Goal: Find specific page/section

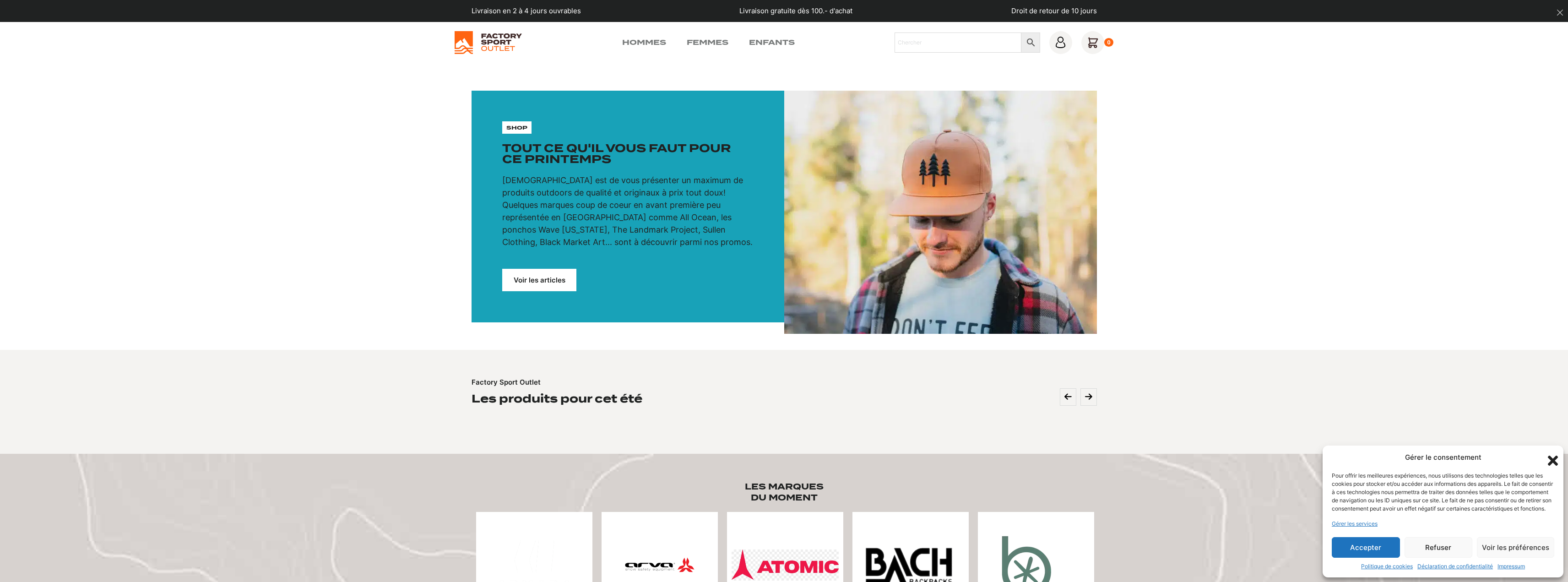
click at [550, 281] on link "Voir les articles" at bounding box center [539, 280] width 74 height 22
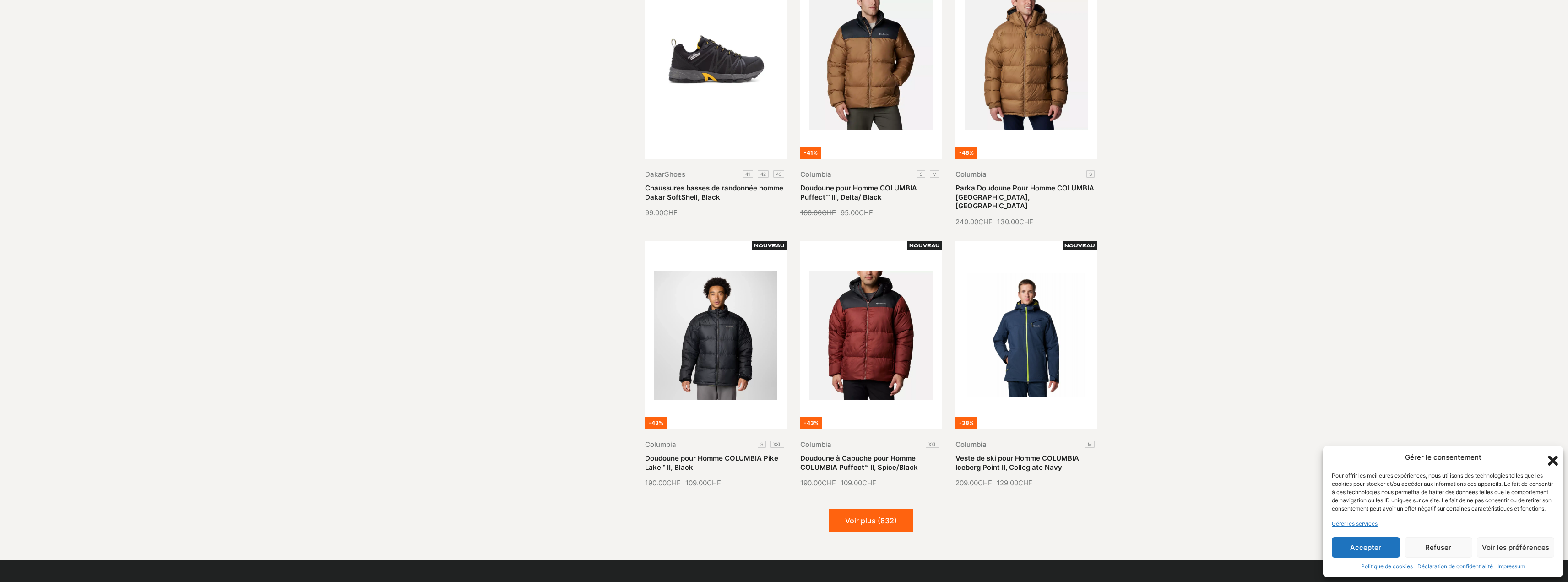
scroll to position [870, 0]
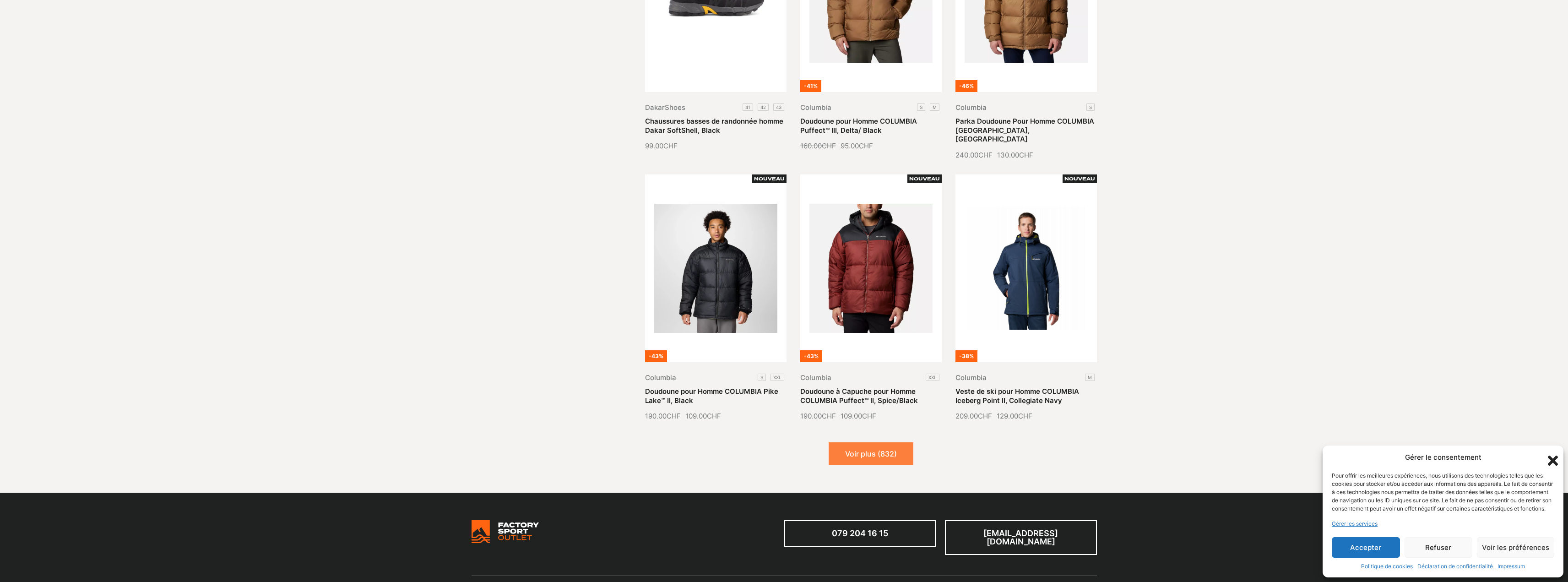
click at [866, 449] on button "Voir plus (832)" at bounding box center [871, 454] width 85 height 23
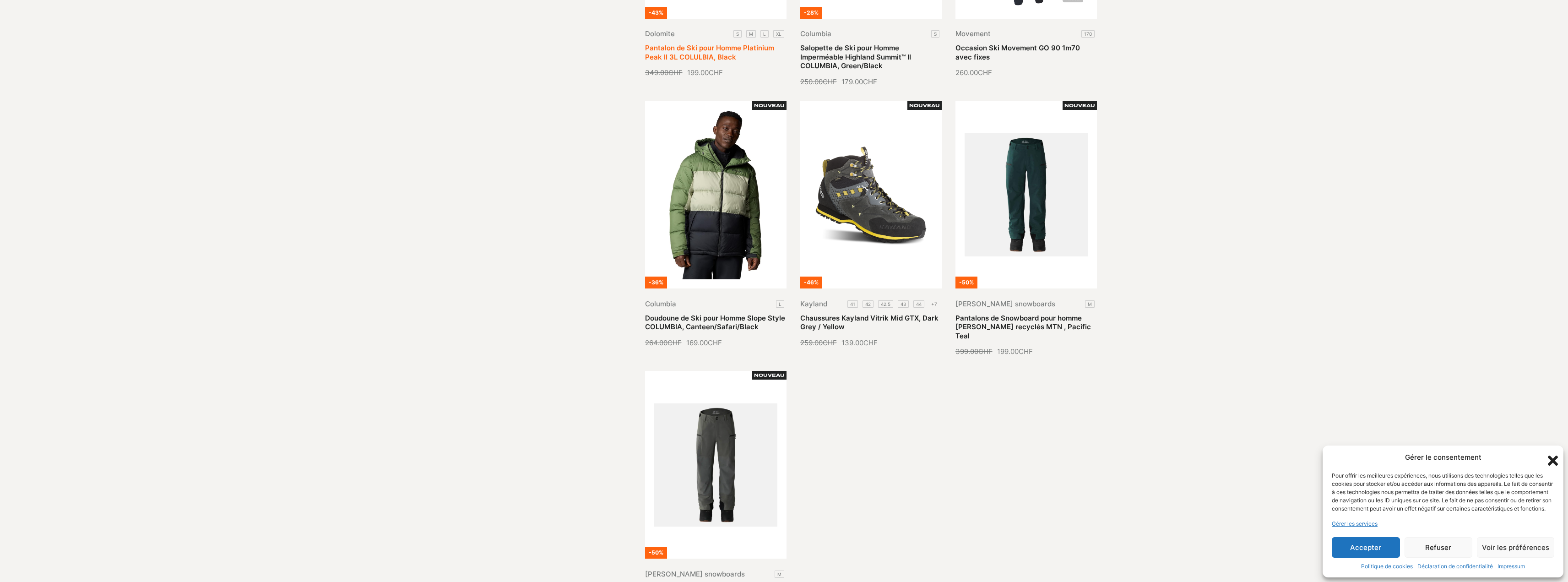
scroll to position [1740, 0]
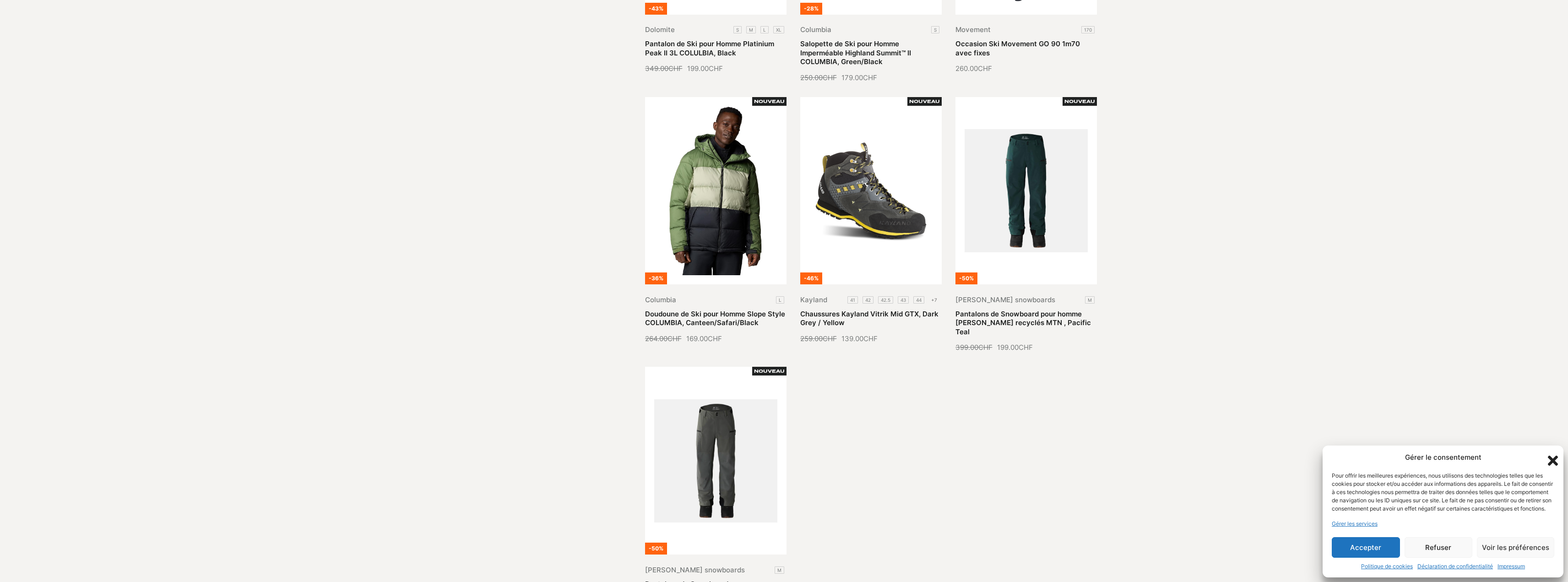
click at [1551, 456] on icon "Fermer la boîte de dialogue" at bounding box center [1552, 461] width 10 height 10
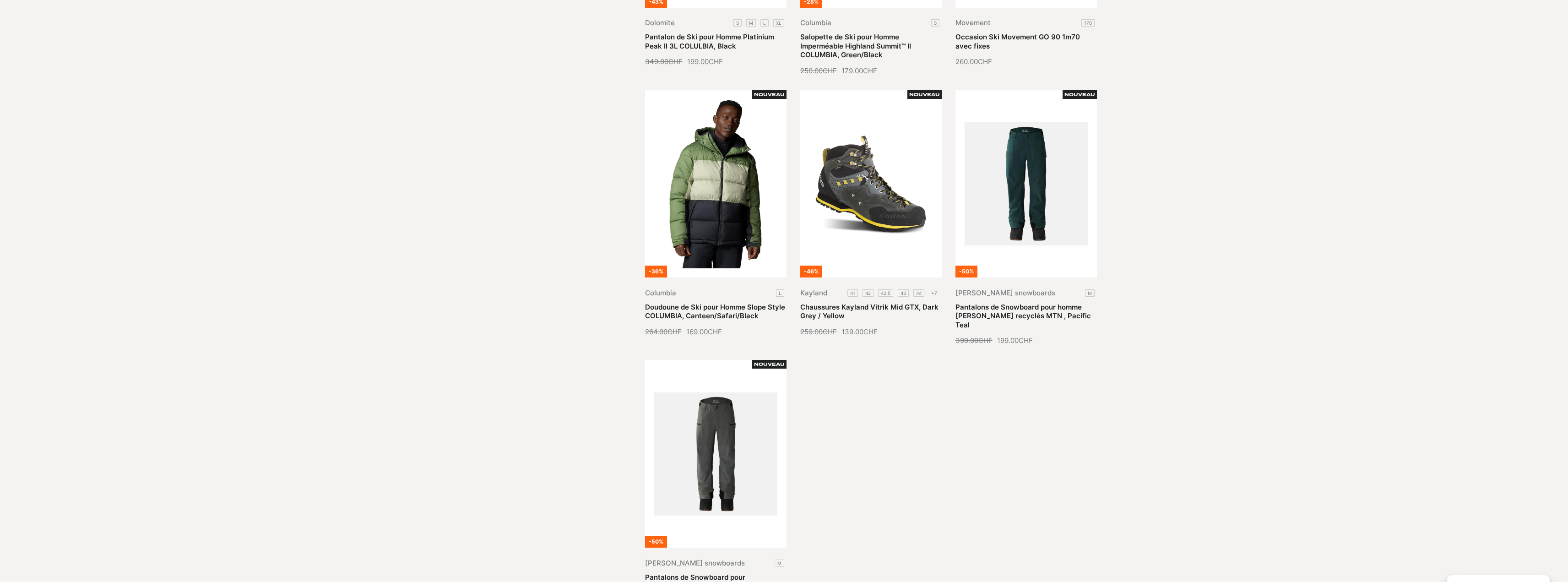
scroll to position [1969, 0]
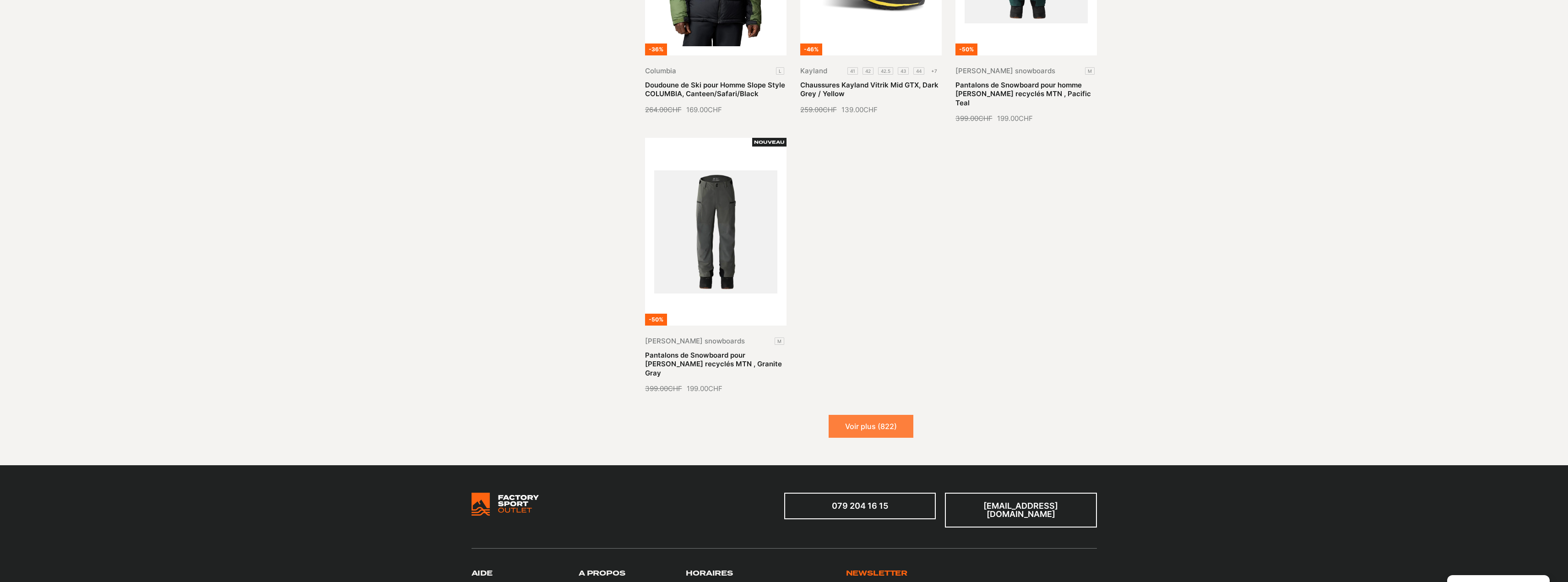
click at [854, 414] on button "Voir plus (822)" at bounding box center [871, 426] width 85 height 23
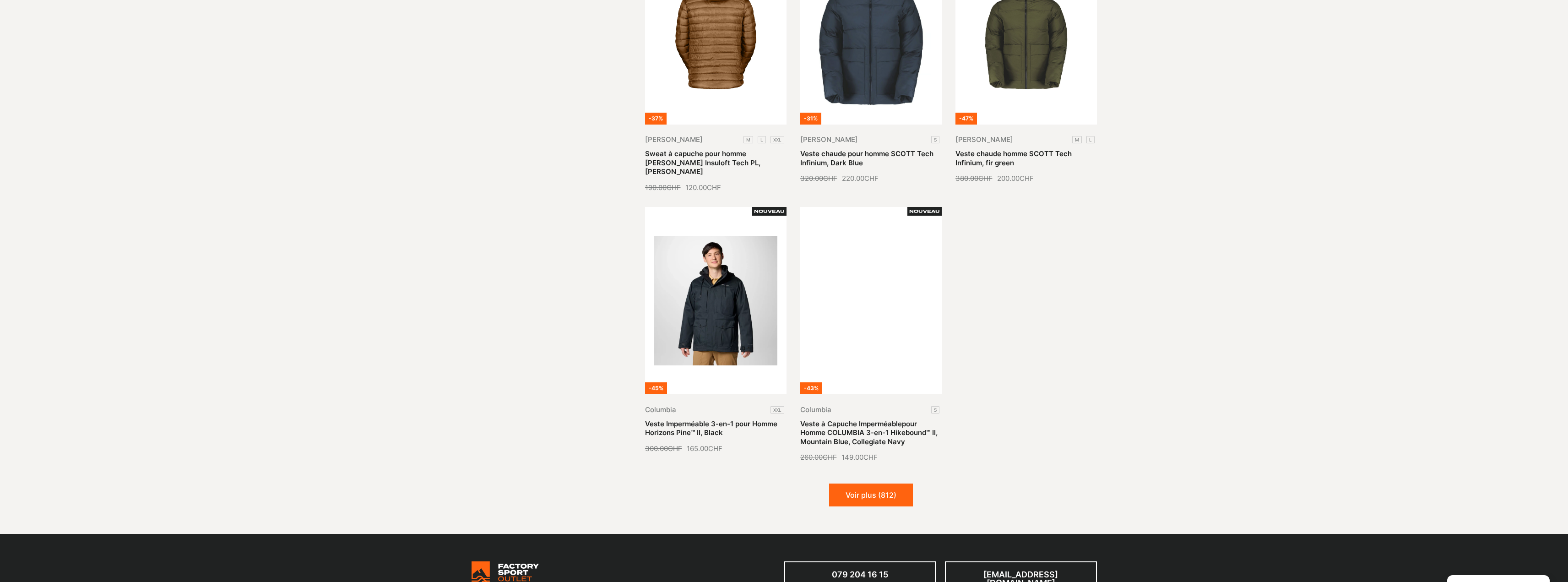
scroll to position [2839, 0]
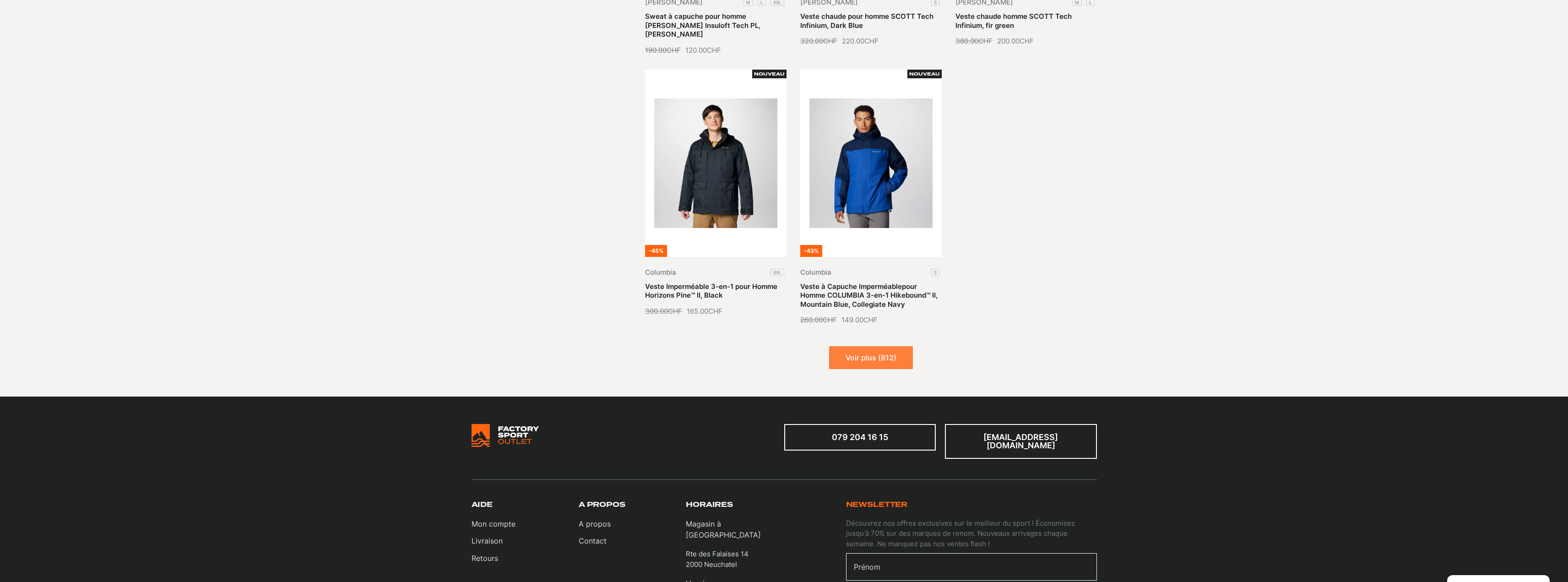
click at [892, 346] on button "Voir plus (812)" at bounding box center [870, 357] width 83 height 23
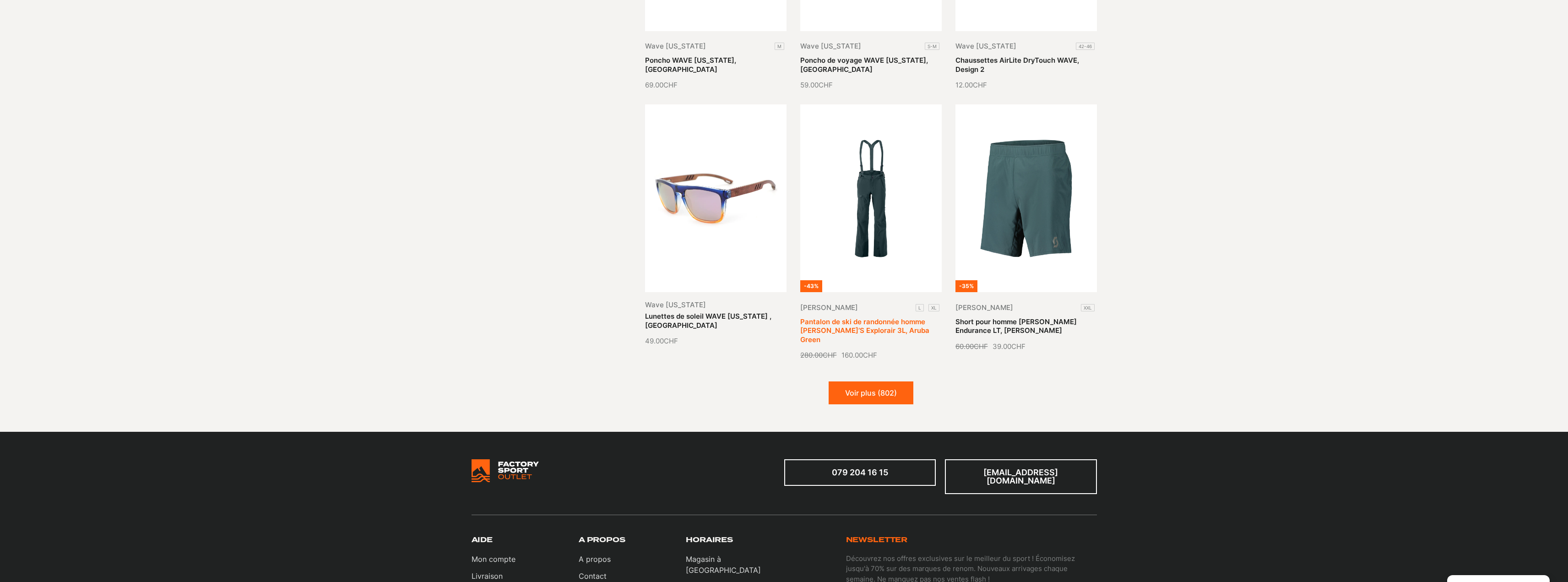
scroll to position [3663, 0]
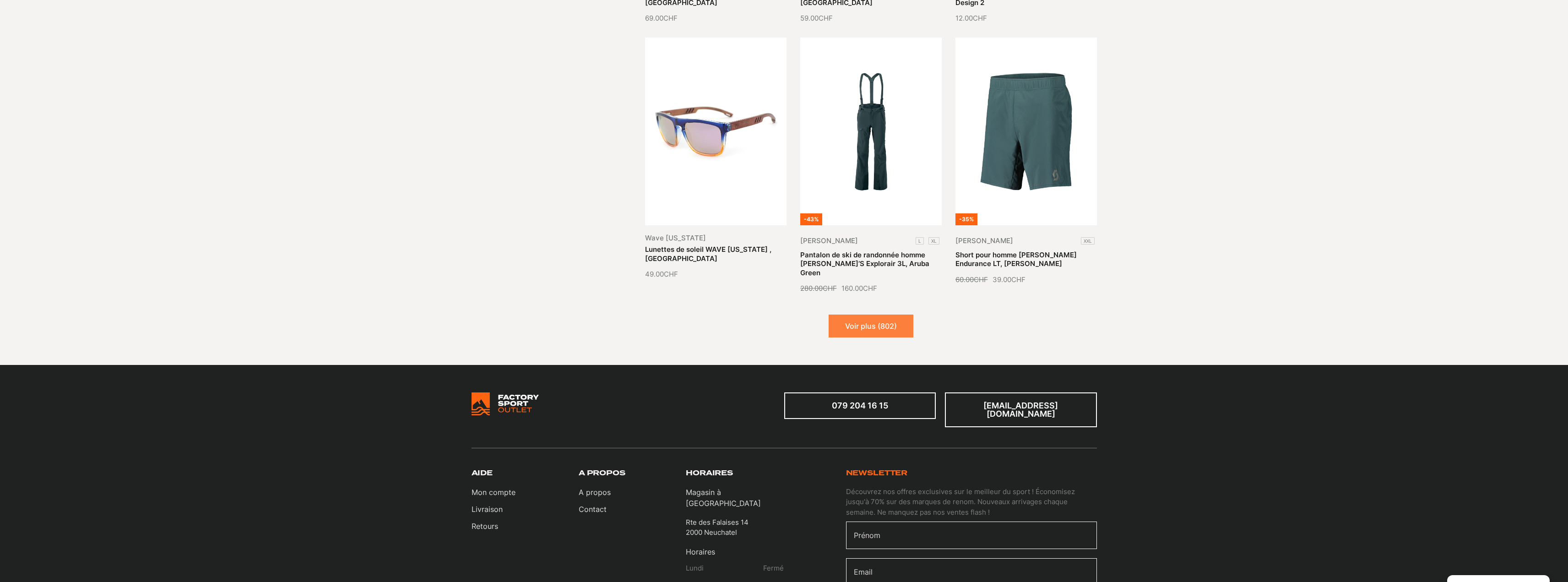
click at [876, 315] on button "Voir plus (802)" at bounding box center [871, 326] width 85 height 23
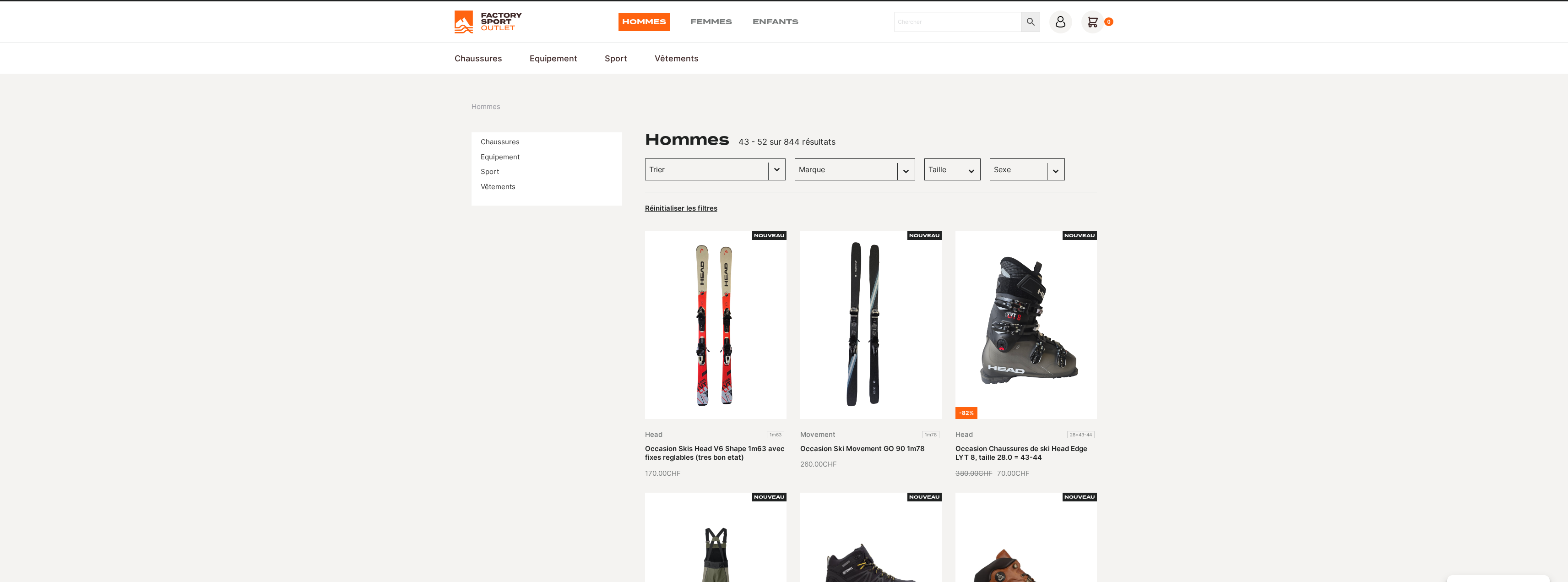
scroll to position [0, 0]
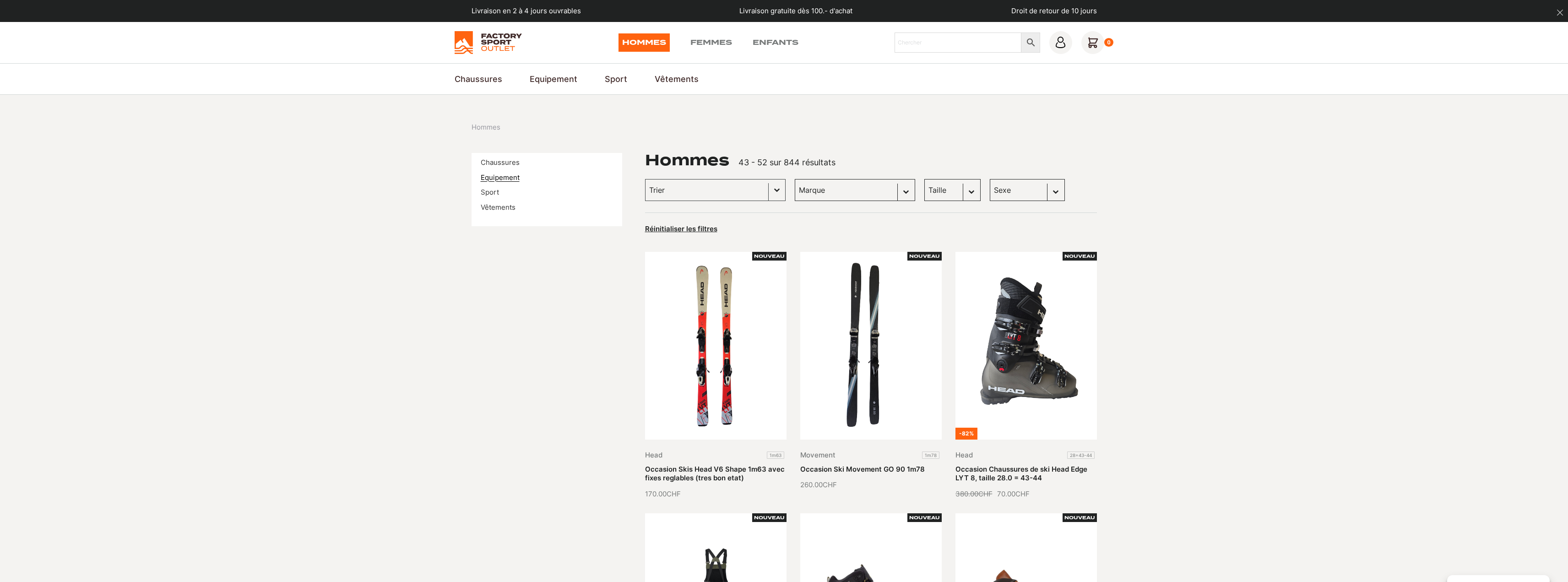
click at [497, 177] on link "Equipement" at bounding box center [499, 177] width 39 height 9
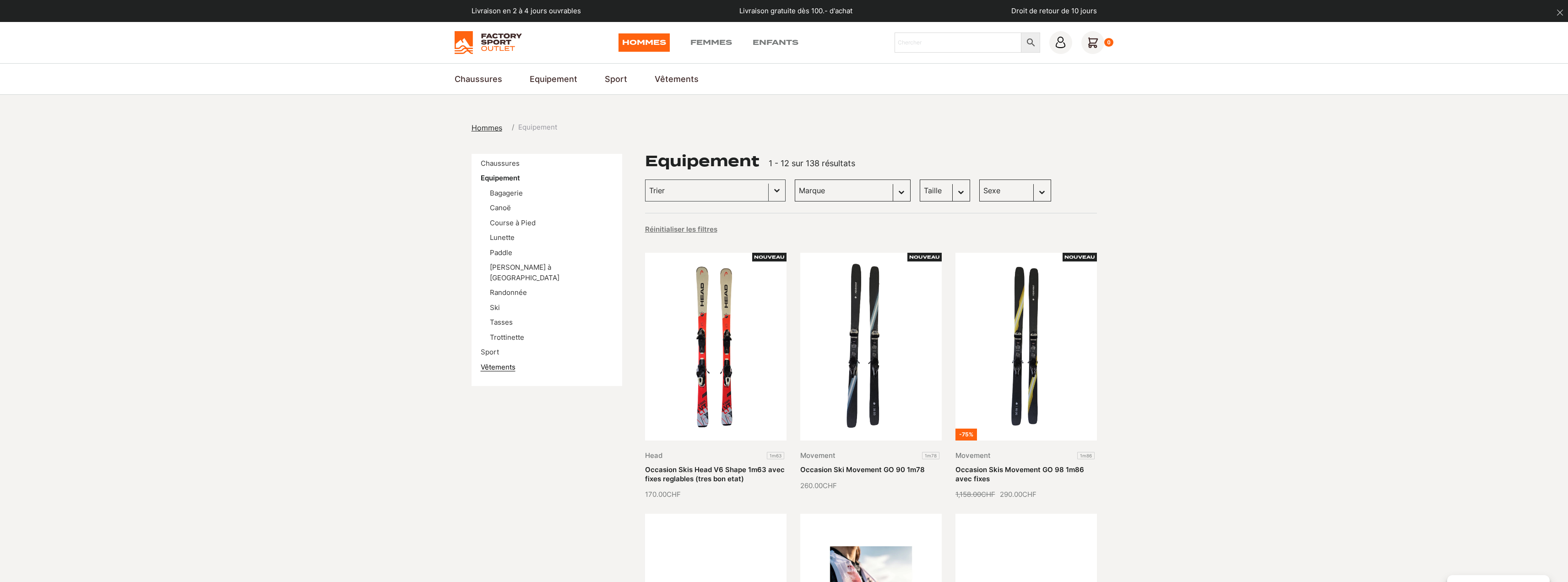
click at [506, 362] on link "Vêtements" at bounding box center [498, 367] width 35 height 9
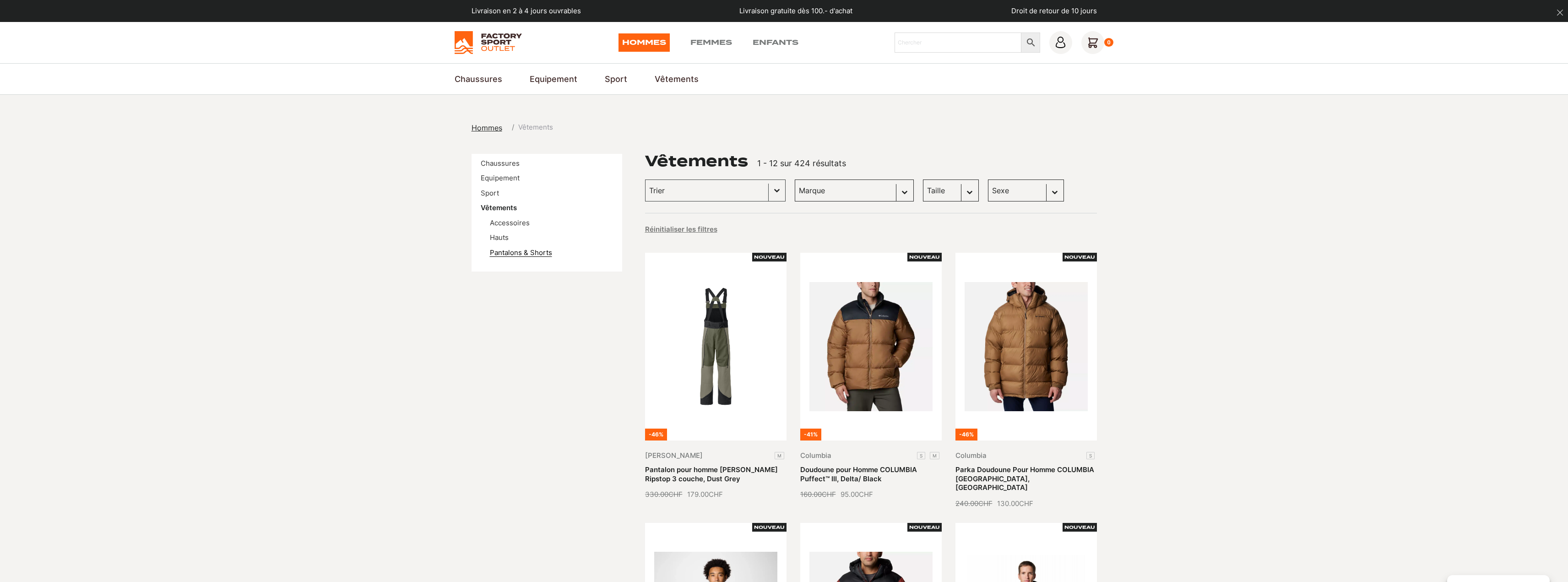
click at [510, 254] on link "Pantalons & Shorts" at bounding box center [520, 253] width 62 height 9
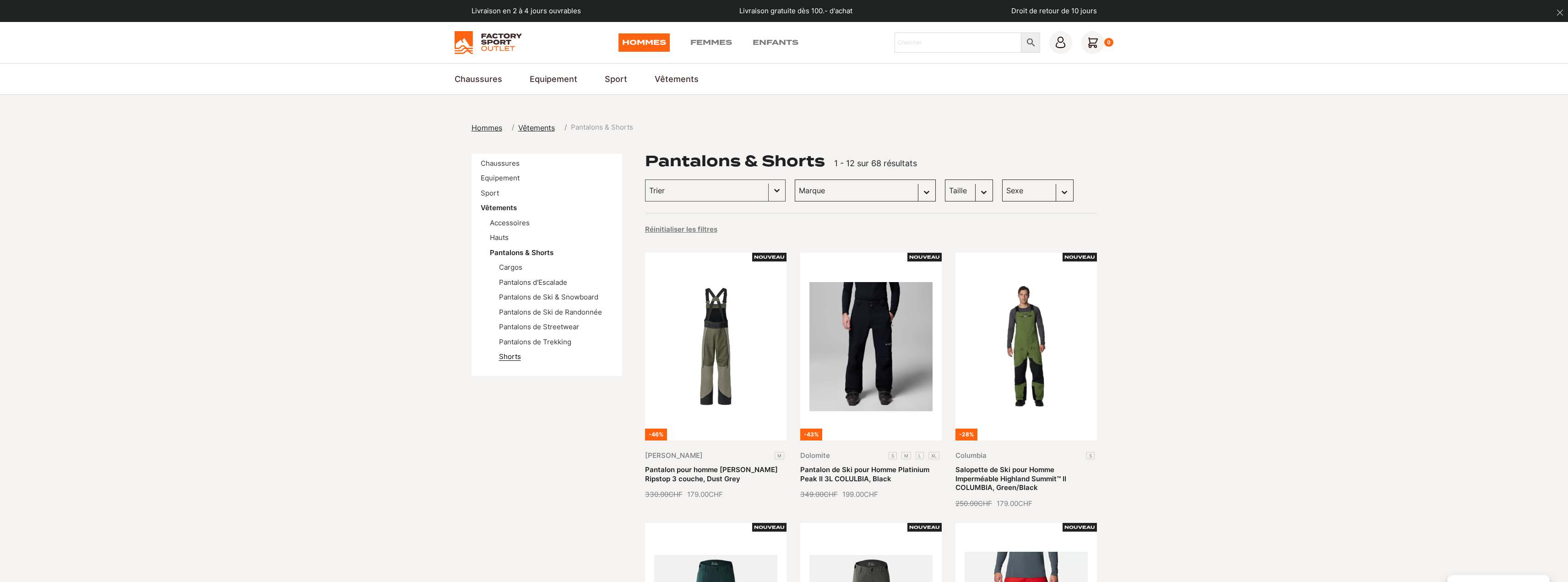
click at [513, 358] on link "Shorts" at bounding box center [510, 356] width 22 height 9
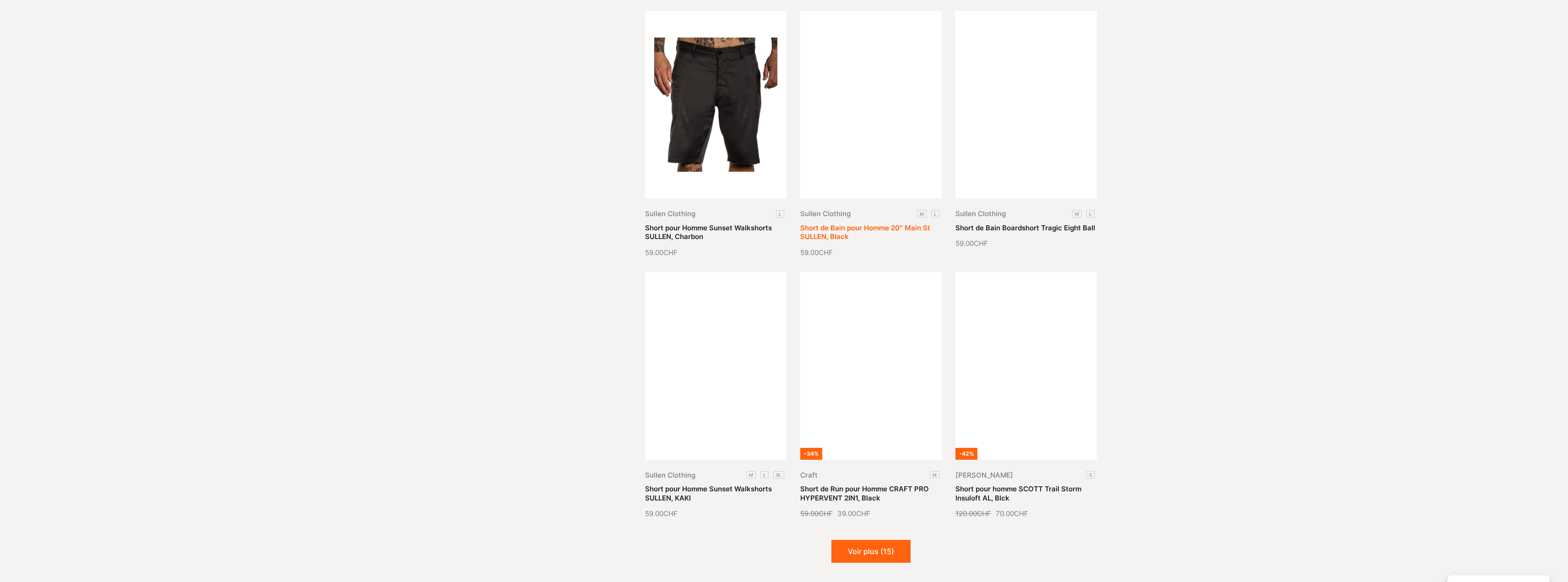
scroll to position [824, 0]
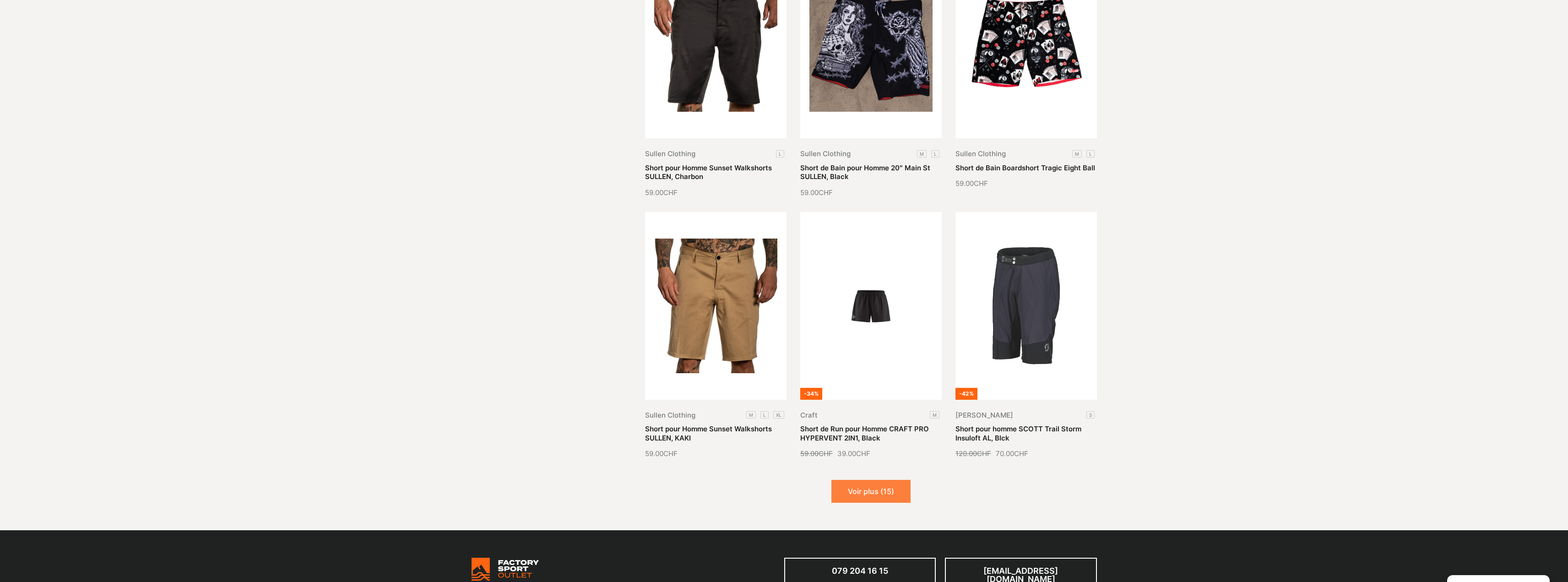
click at [867, 490] on button "Voir plus (15)" at bounding box center [871, 491] width 79 height 23
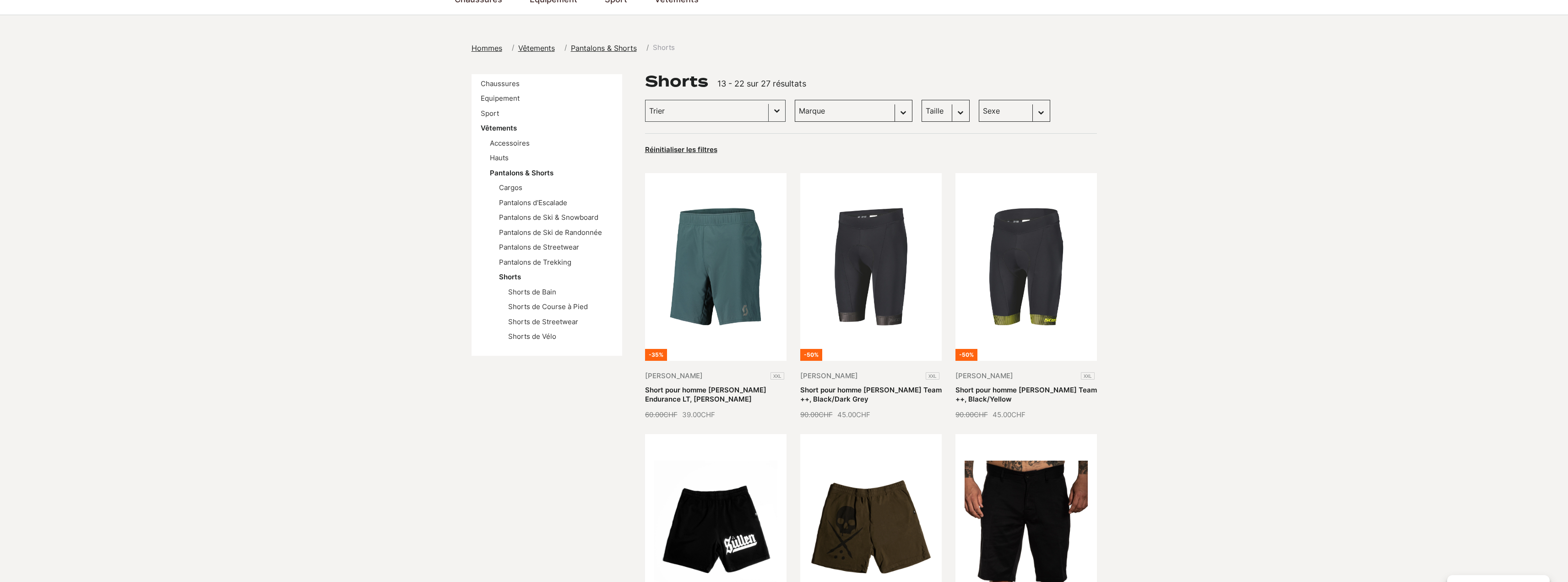
scroll to position [0, 0]
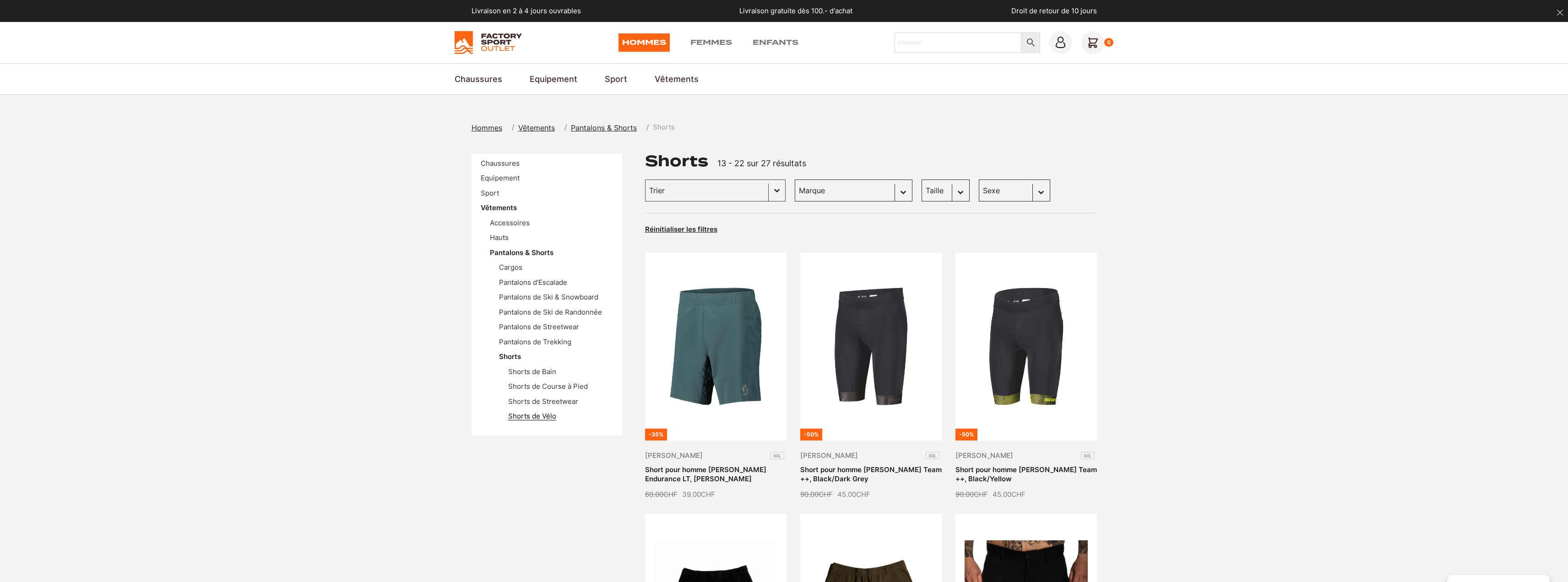
click at [545, 420] on link "Shorts de Vélo" at bounding box center [532, 416] width 48 height 9
